Goal: Transaction & Acquisition: Purchase product/service

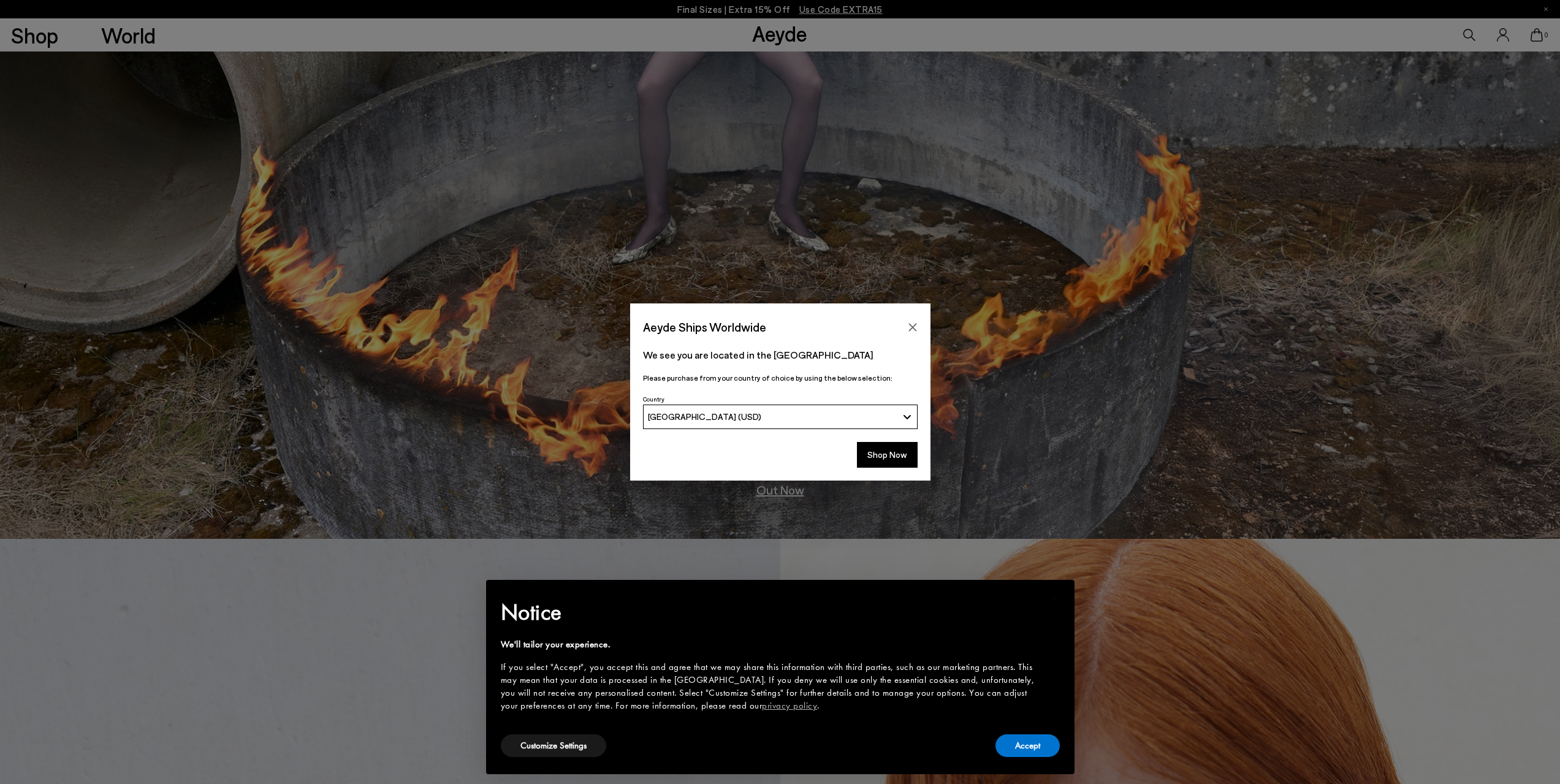
scroll to position [429, 0]
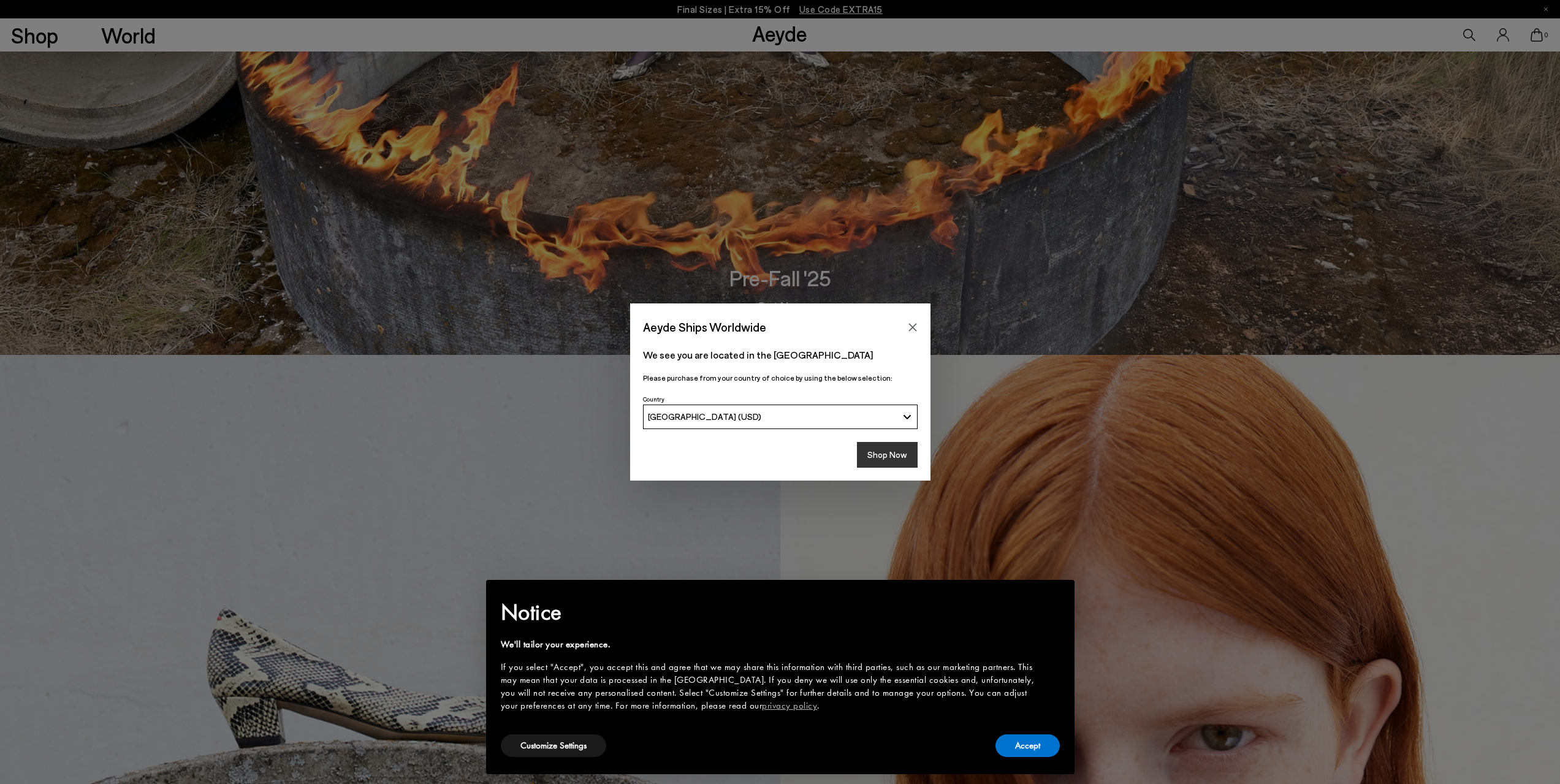
click at [904, 452] on button "Shop Now" at bounding box center [887, 455] width 61 height 26
click at [1027, 739] on button "Accept" at bounding box center [1027, 745] width 64 height 22
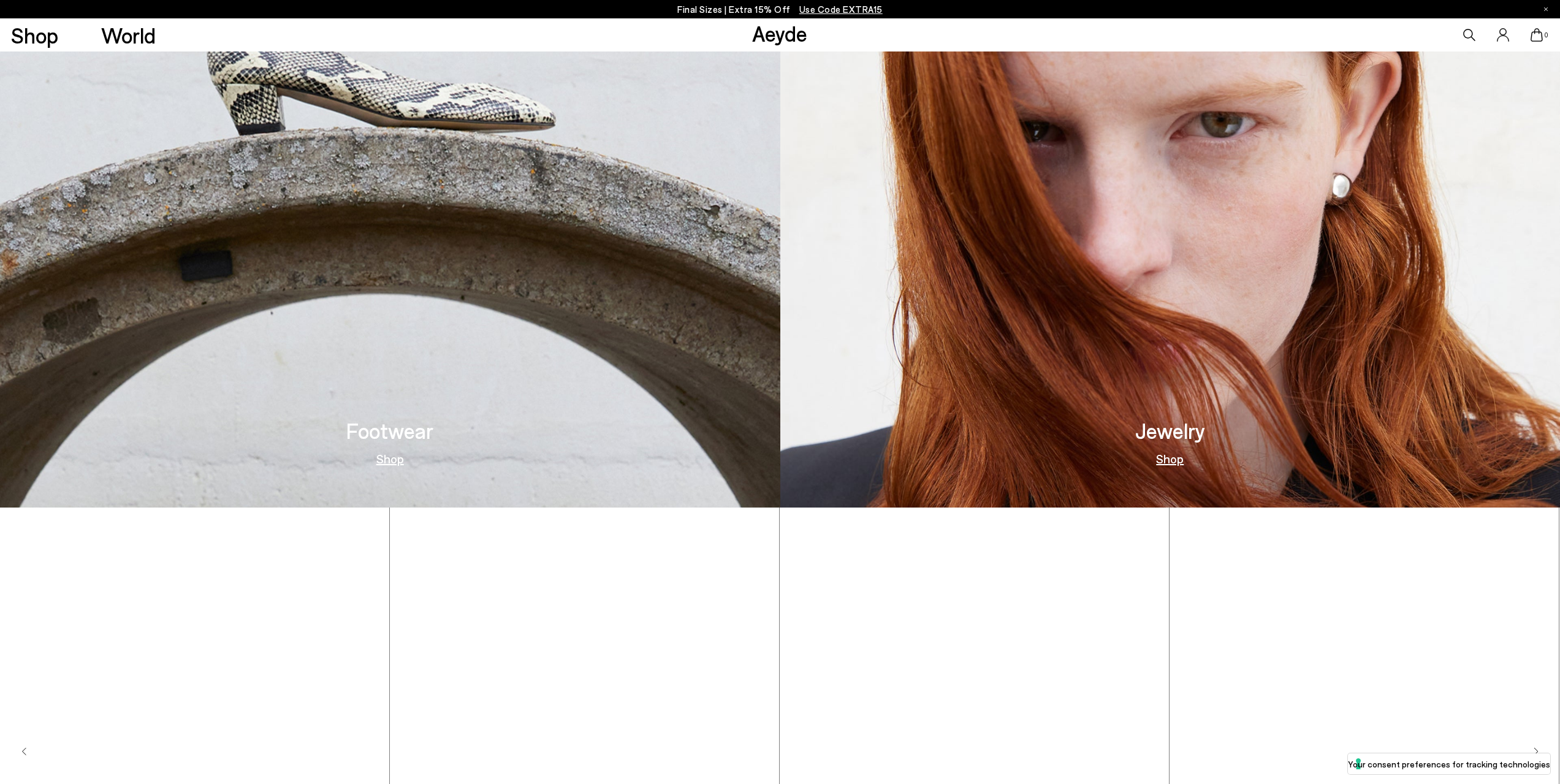
scroll to position [1287, 0]
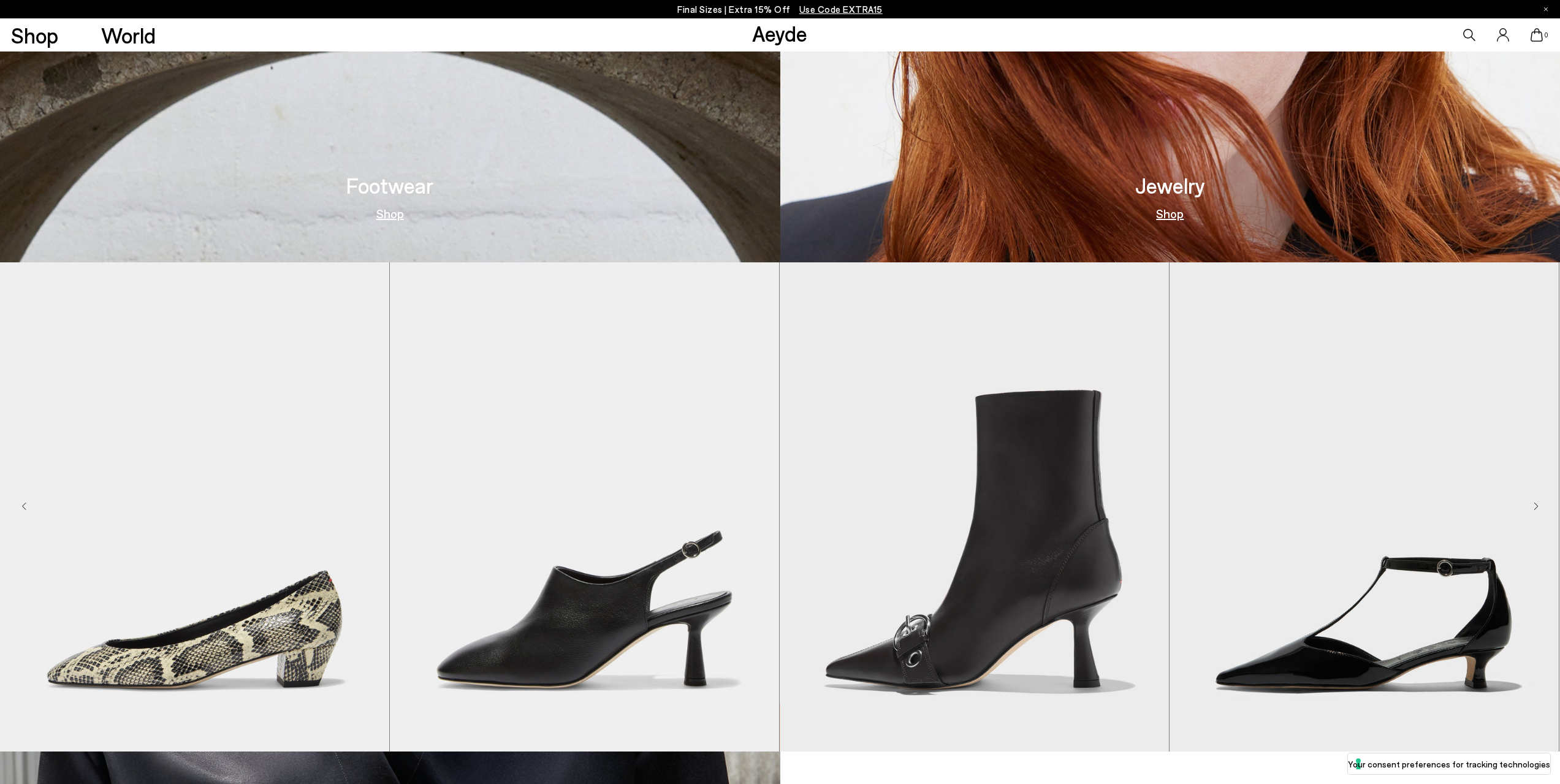
click at [398, 214] on link "Shop" at bounding box center [390, 213] width 28 height 12
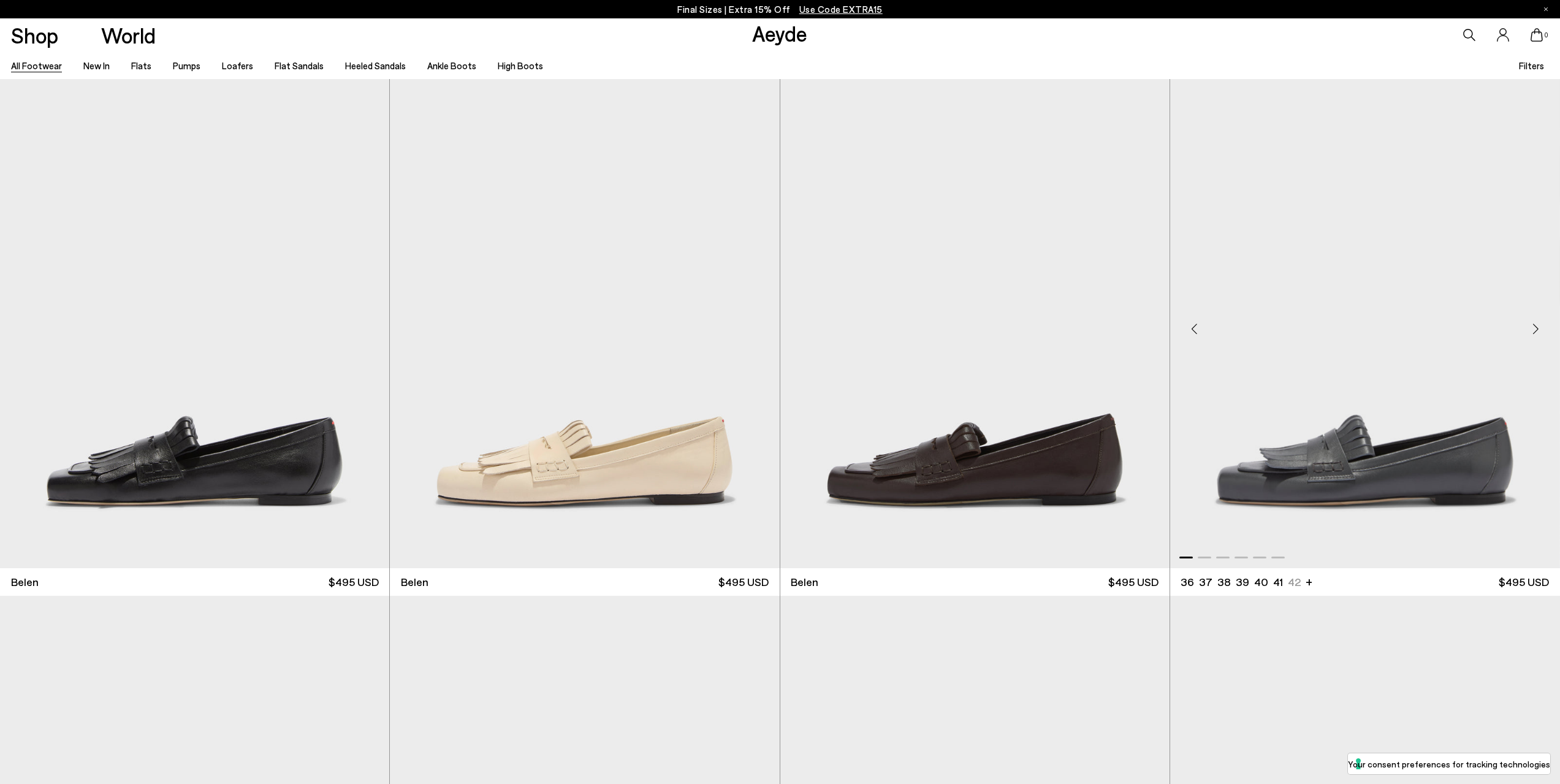
scroll to position [184, 0]
